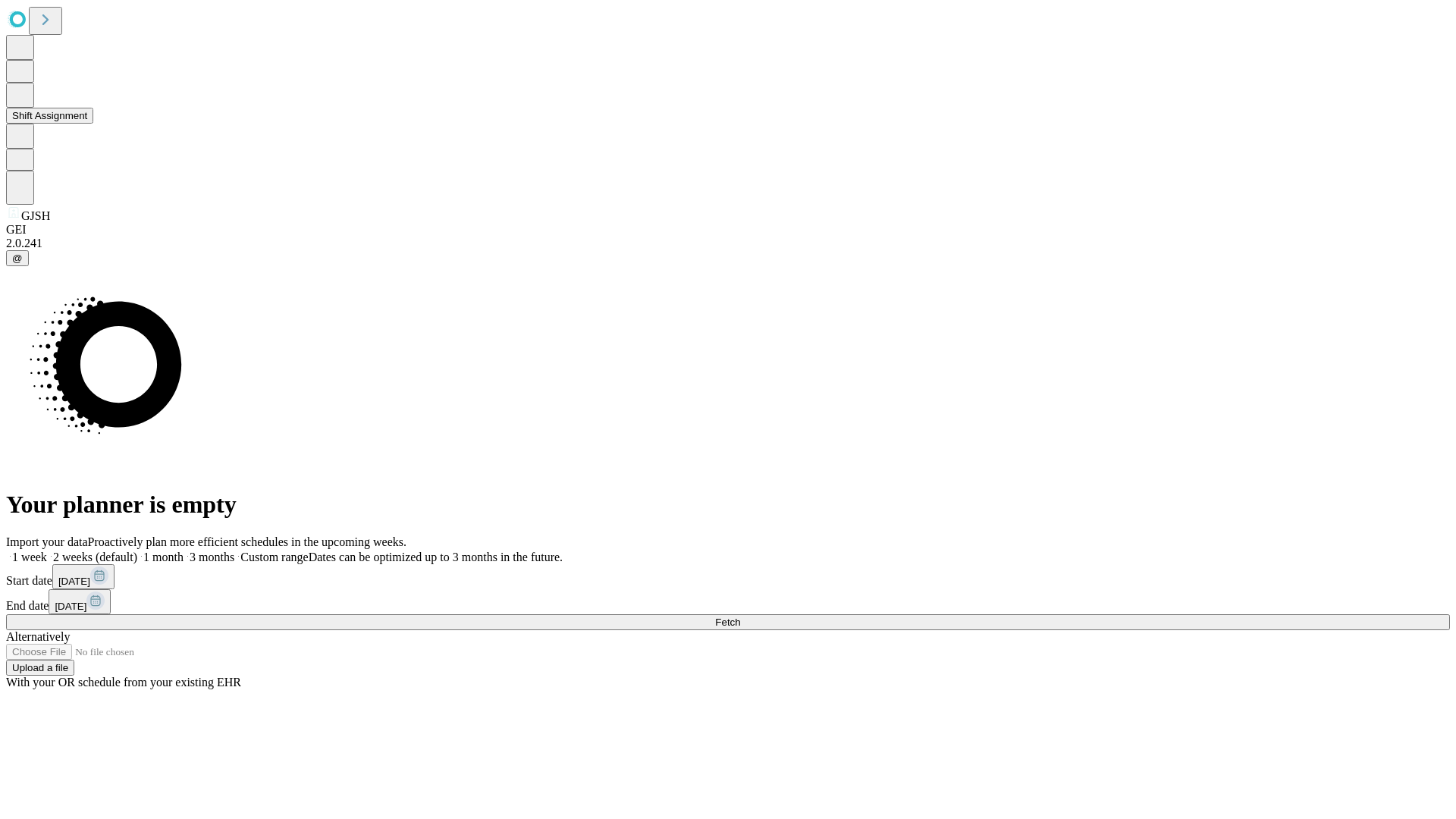
click at [93, 124] on button "Shift Assignment" at bounding box center [50, 116] width 87 height 16
